Goal: Navigation & Orientation: Find specific page/section

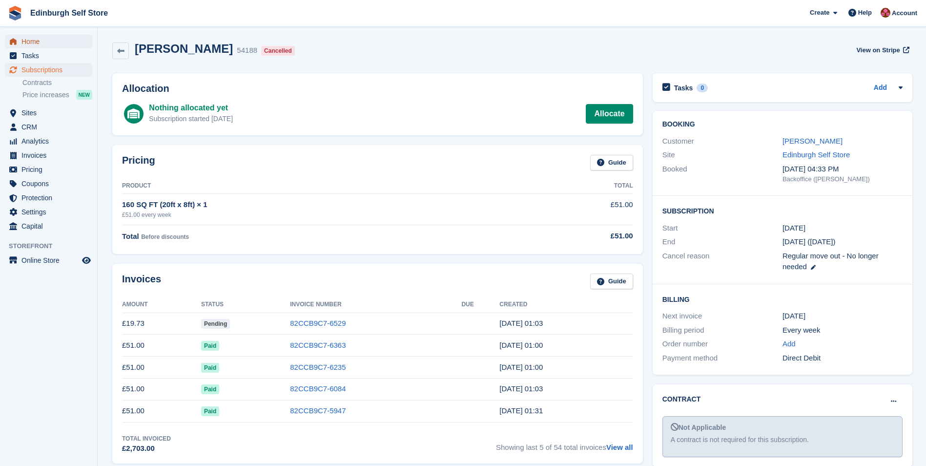
drag, startPoint x: 37, startPoint y: 35, endPoint x: 52, endPoint y: 48, distance: 20.1
click at [37, 35] on span "Home" at bounding box center [50, 42] width 59 height 14
